Goal: Information Seeking & Learning: Compare options

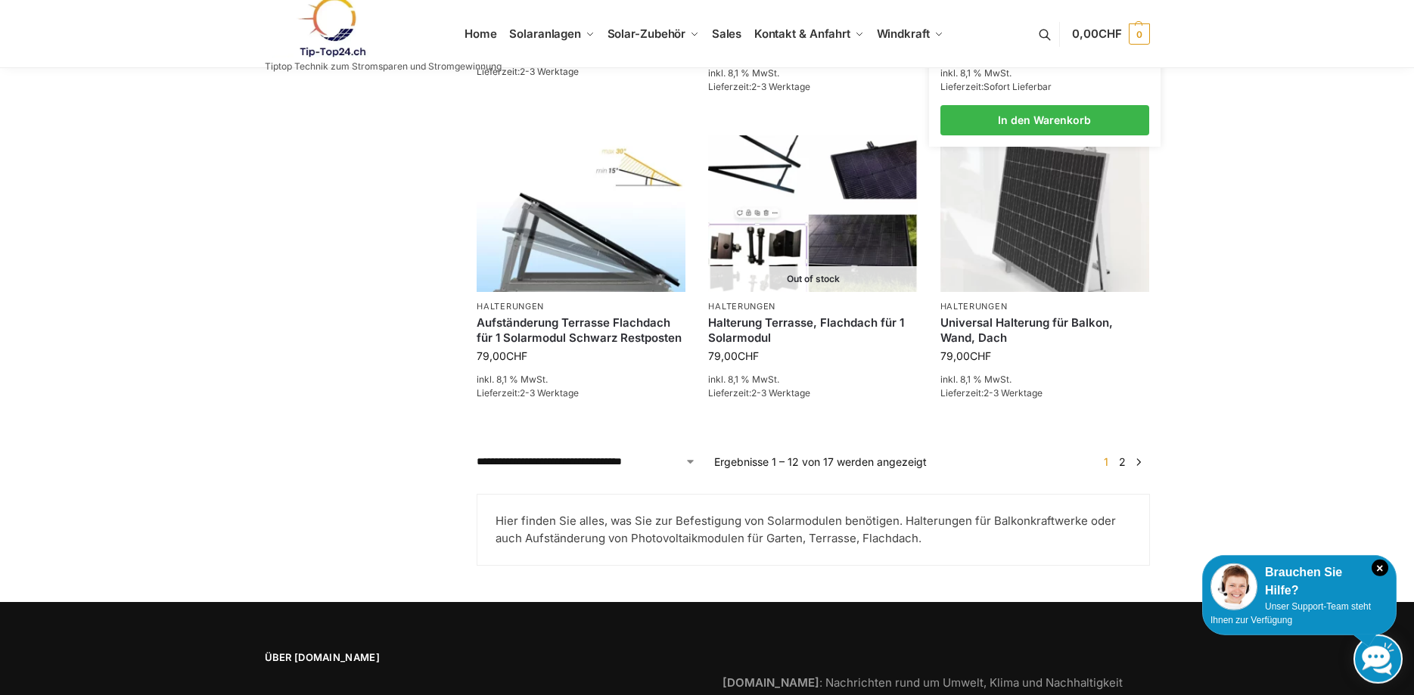
scroll to position [1312, 0]
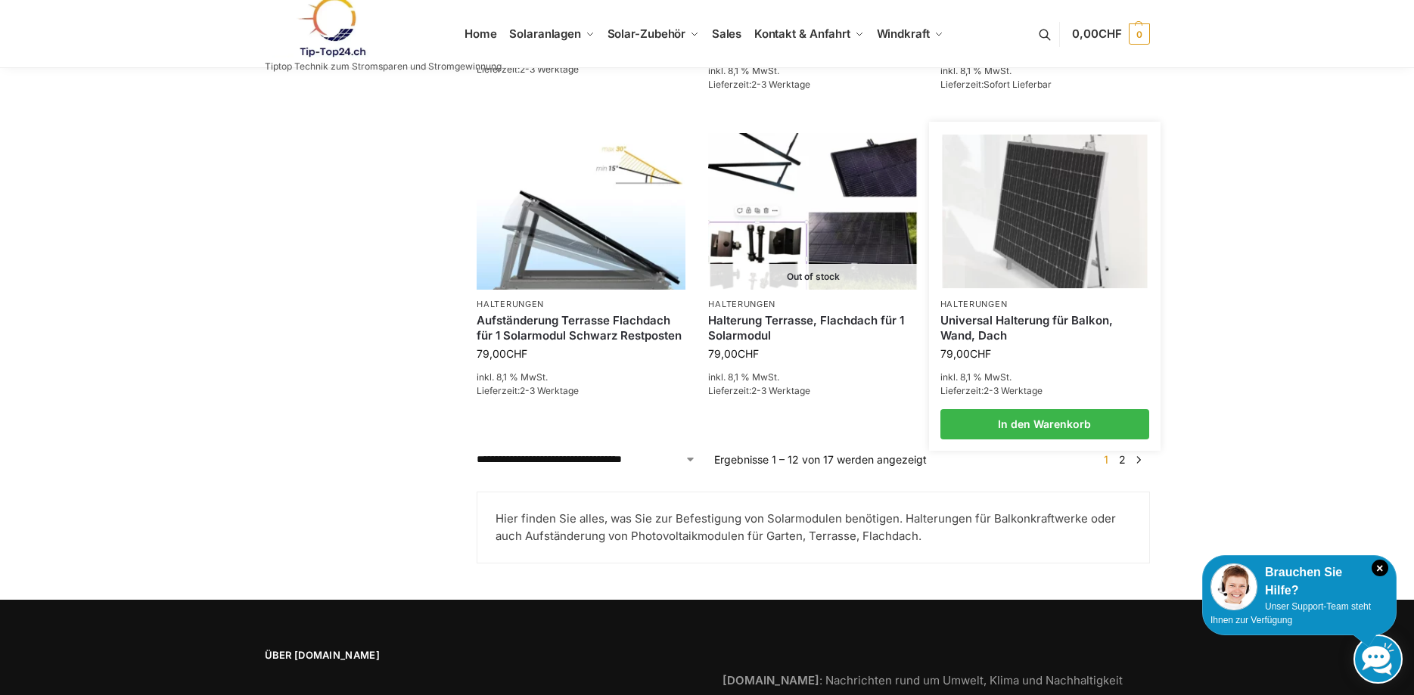
click at [1001, 321] on link "Universal Halterung für Balkon, Wand, Dach" at bounding box center [1044, 328] width 209 height 30
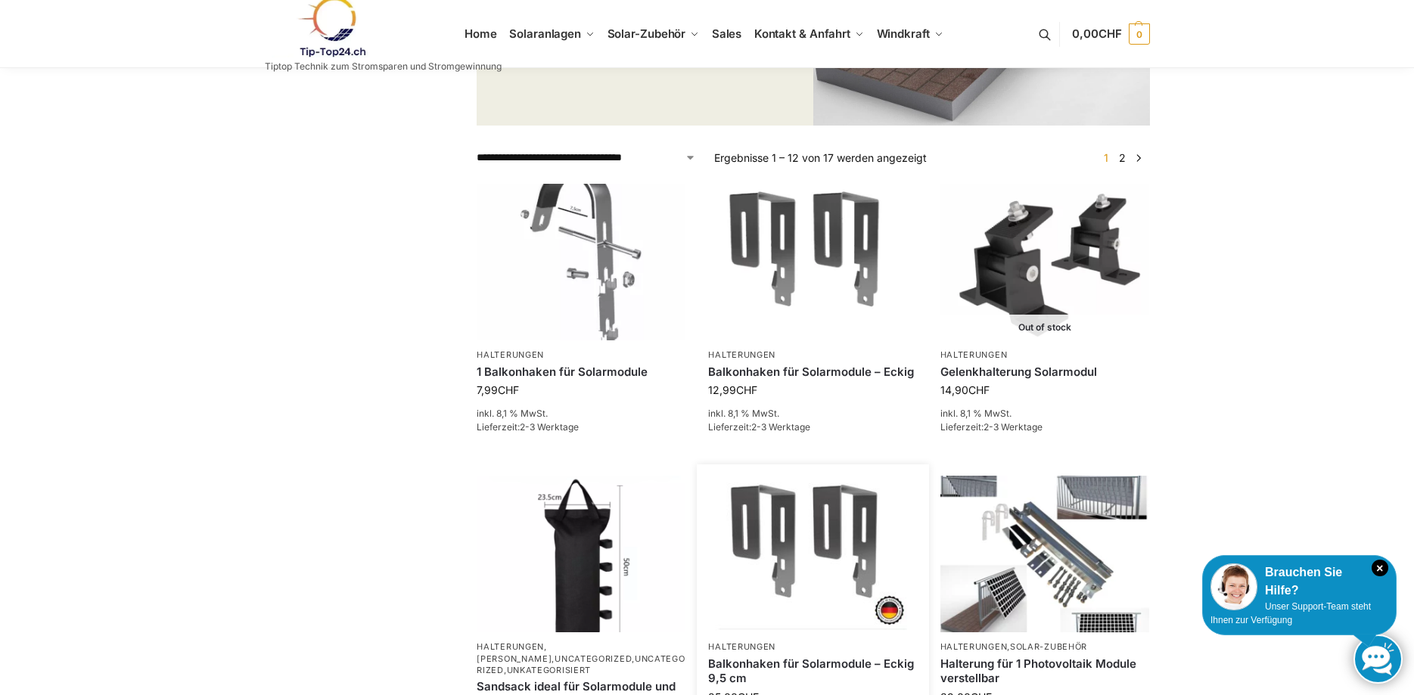
scroll to position [309, 0]
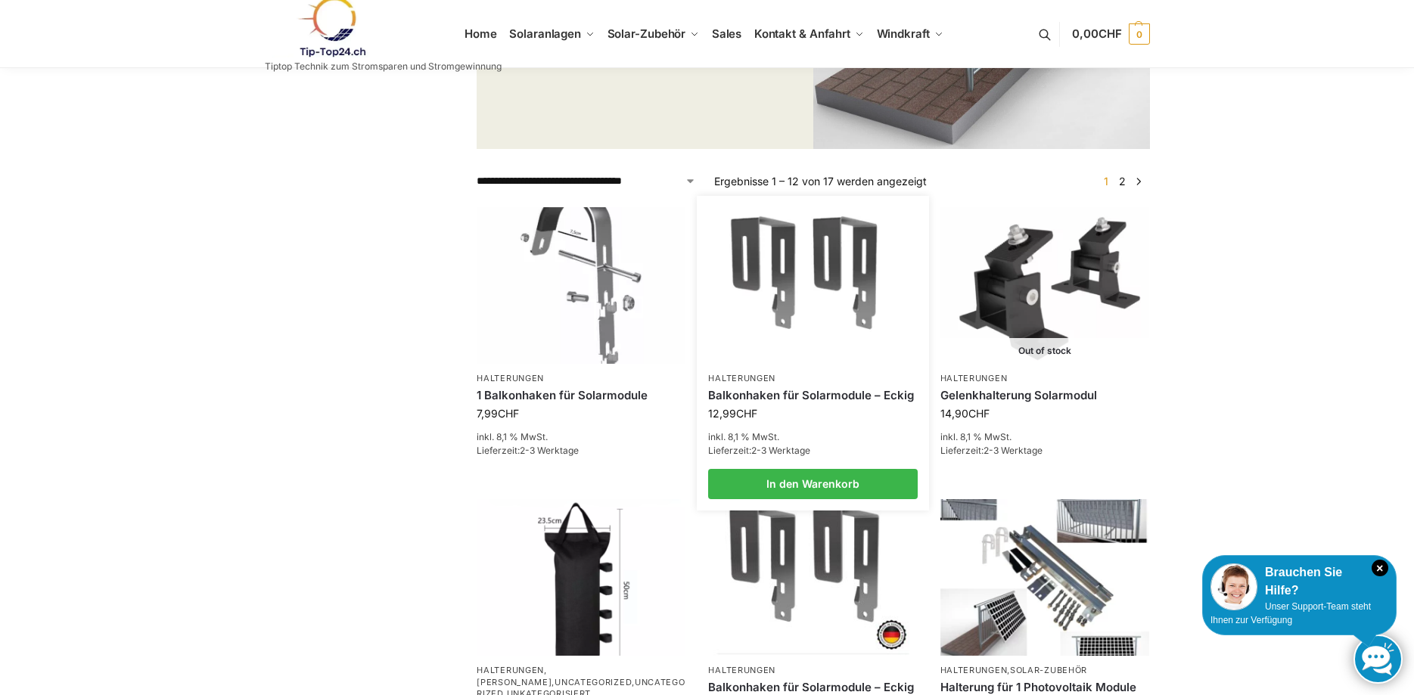
click at [785, 396] on link "Balkonhaken für Solarmodule – Eckig" at bounding box center [812, 395] width 209 height 15
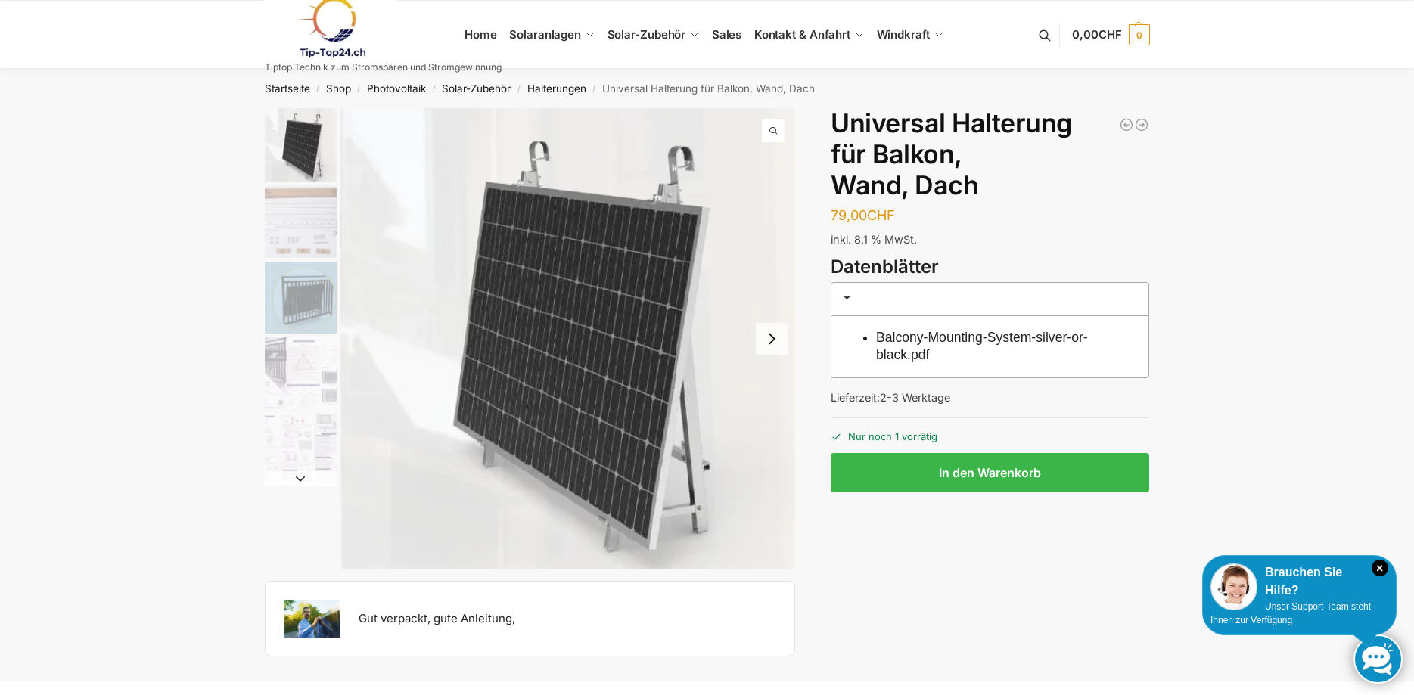
click at [313, 309] on img "3 / 5" at bounding box center [301, 298] width 72 height 72
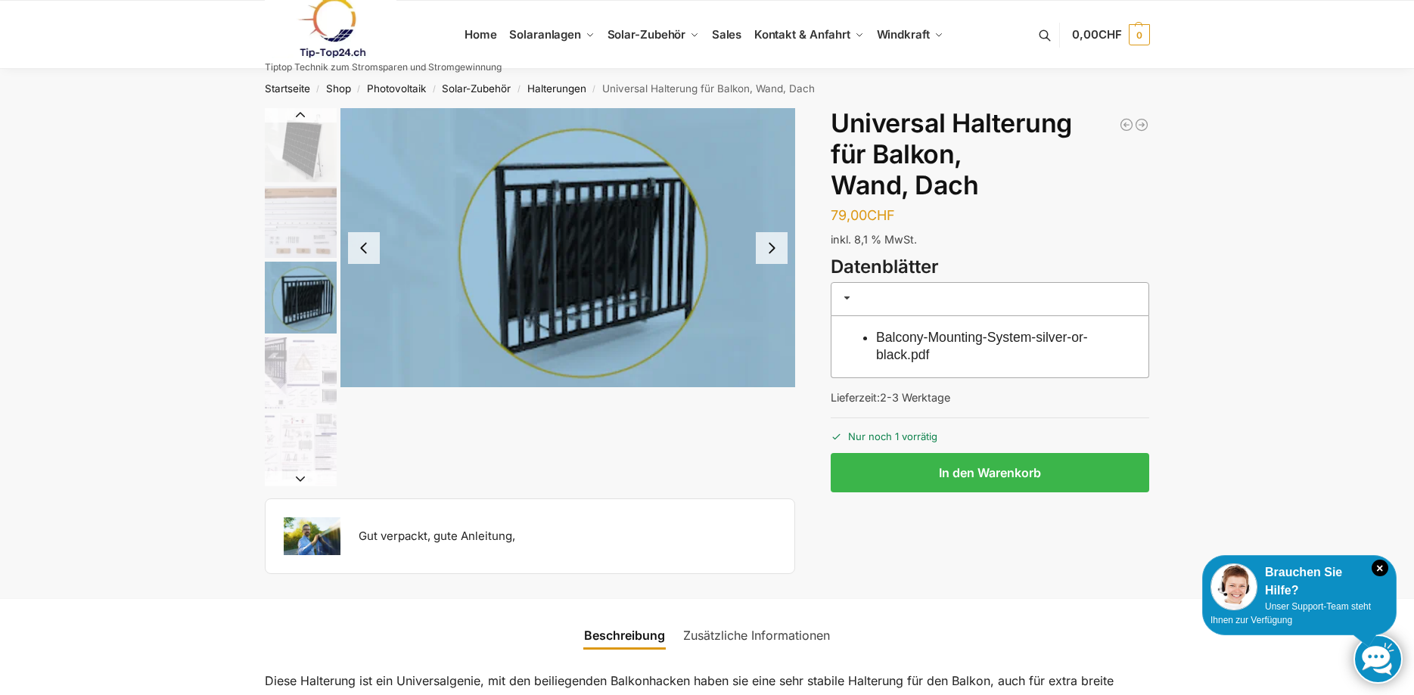
click at [306, 430] on img "5 / 5" at bounding box center [301, 449] width 72 height 72
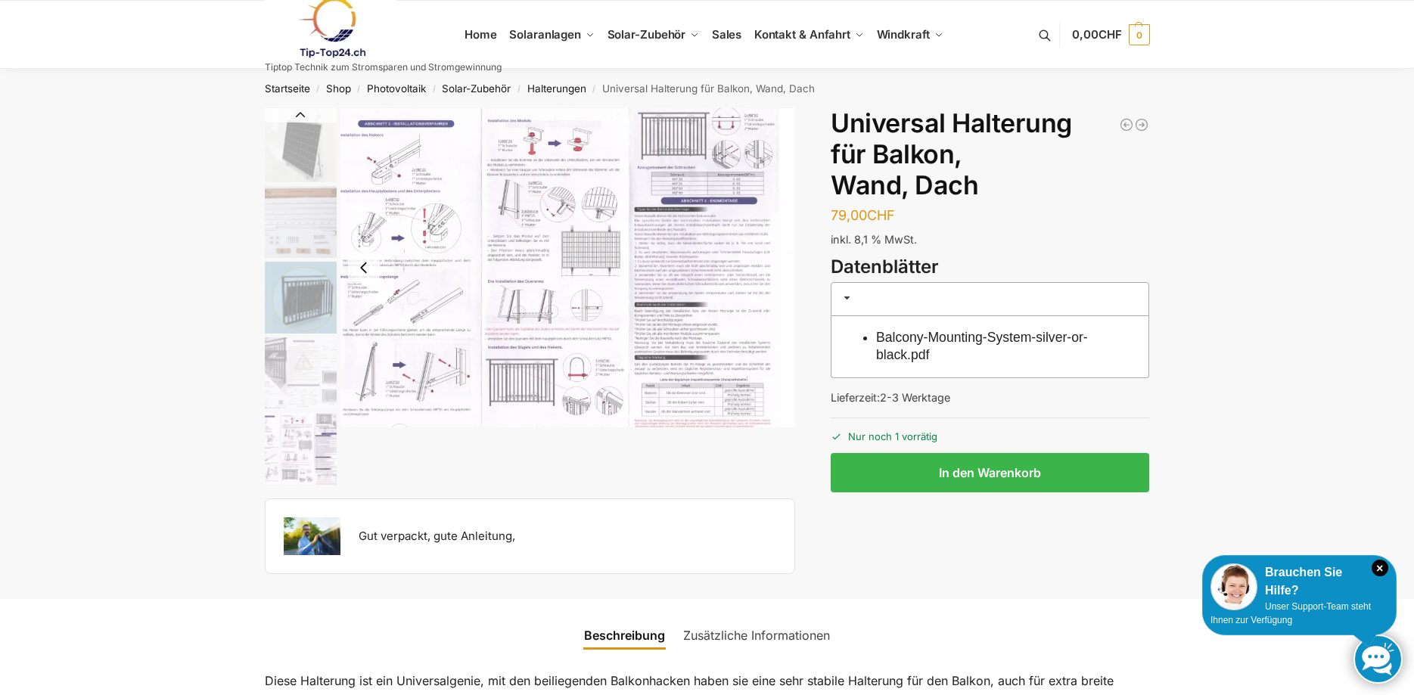
click at [291, 475] on img "5 / 5" at bounding box center [301, 449] width 72 height 72
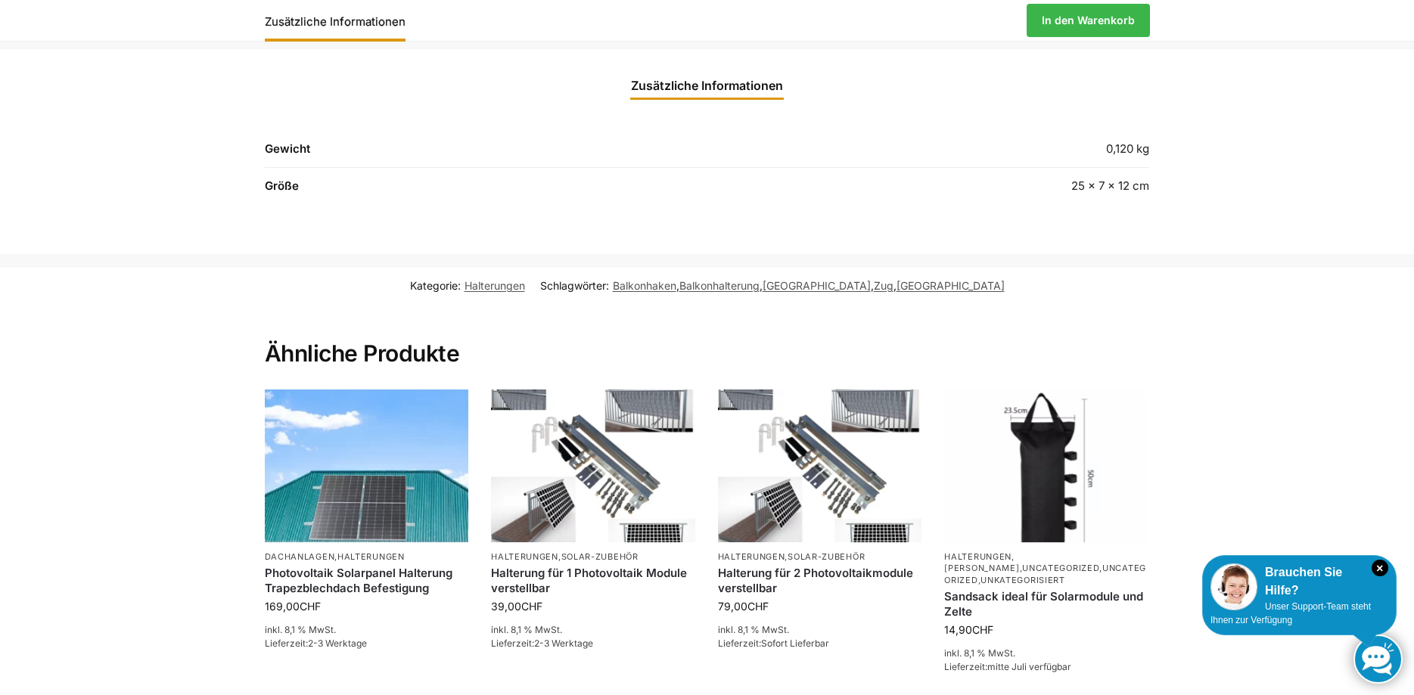
scroll to position [617, 0]
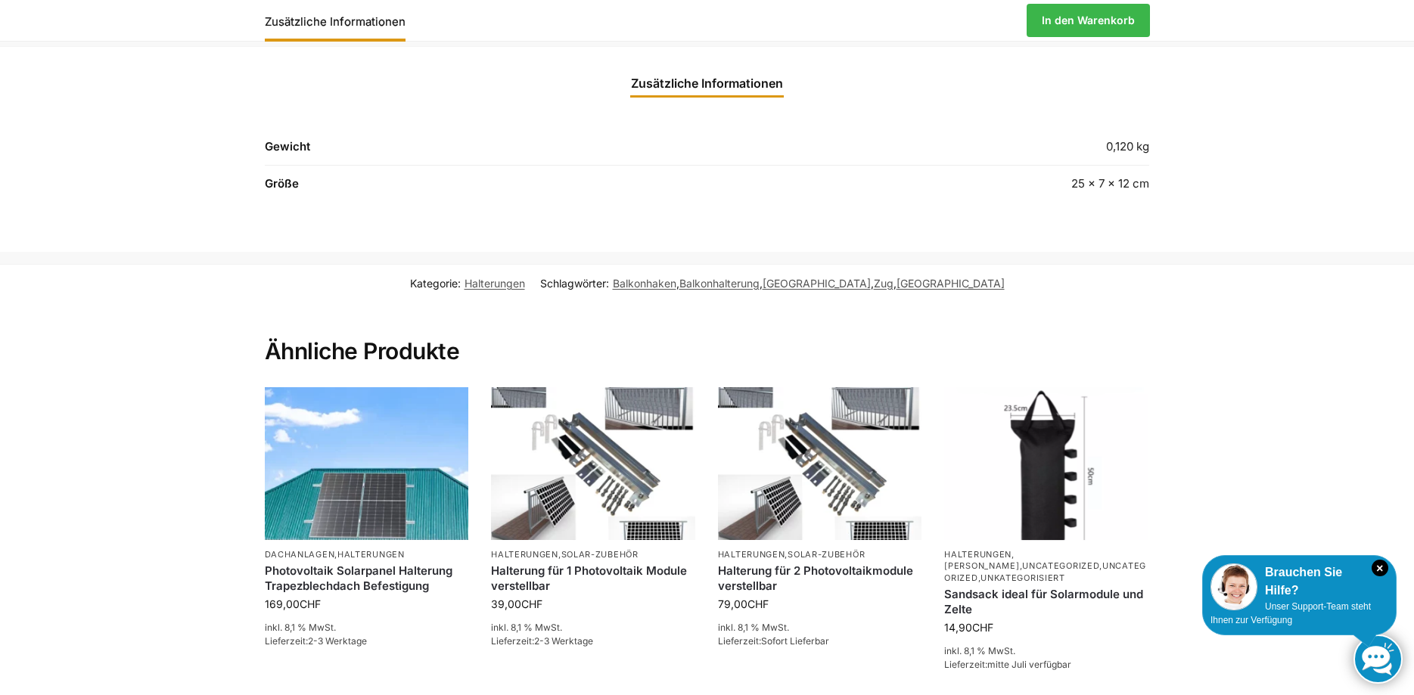
click at [713, 87] on link "Zusätzliche Informationen" at bounding box center [707, 83] width 170 height 36
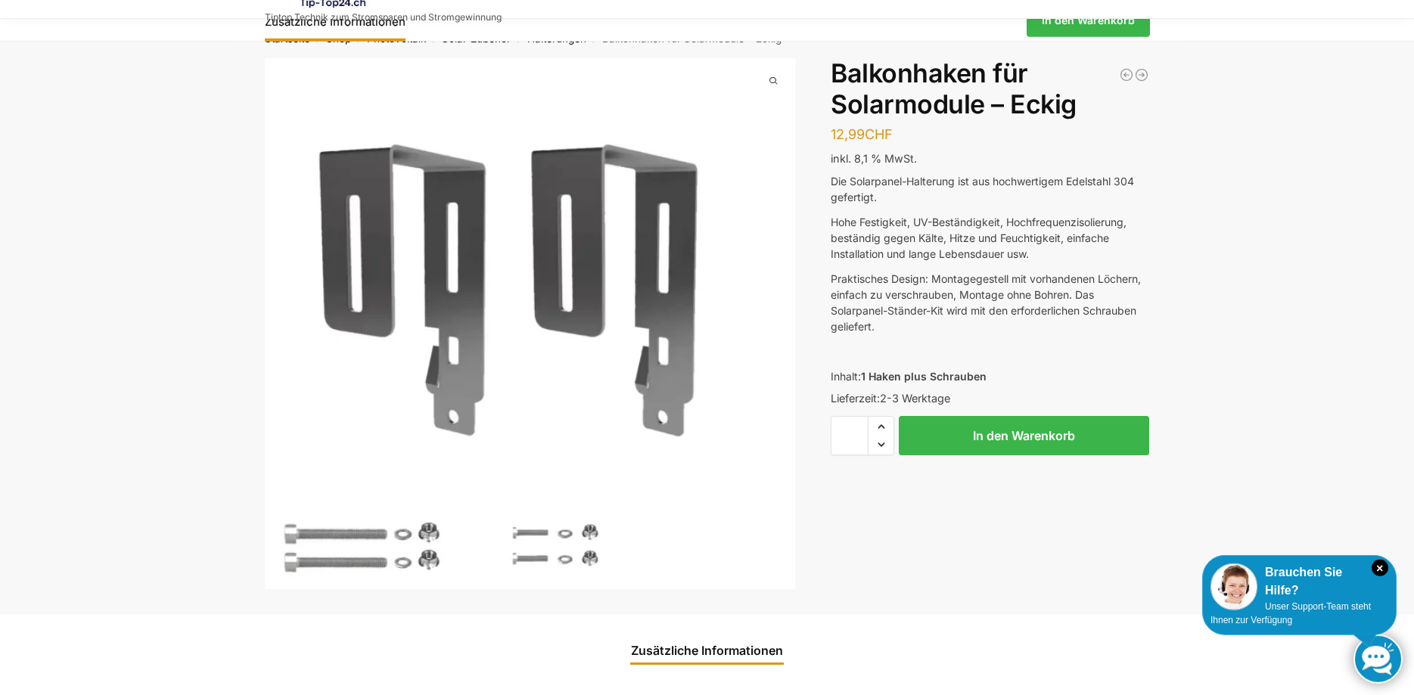
scroll to position [0, 0]
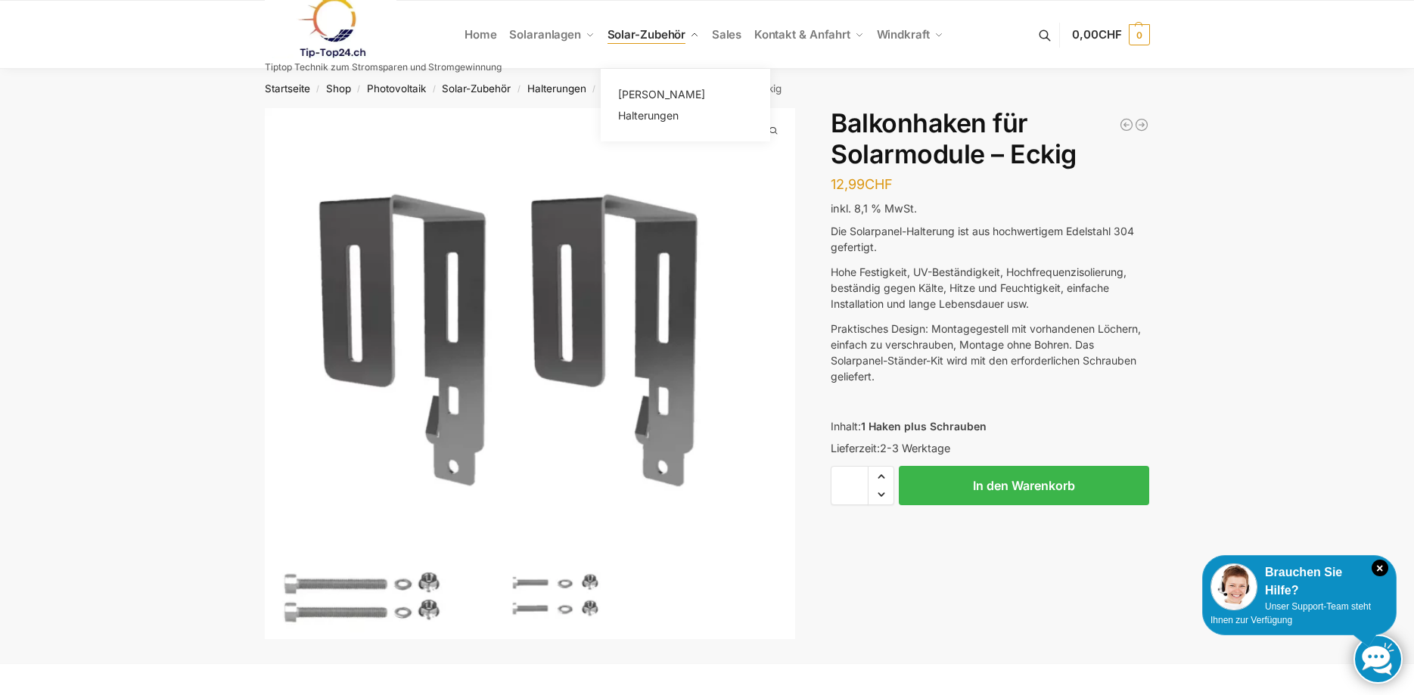
click at [663, 37] on span "Solar-Zubehör" at bounding box center [646, 34] width 79 height 14
